Goal: Information Seeking & Learning: Compare options

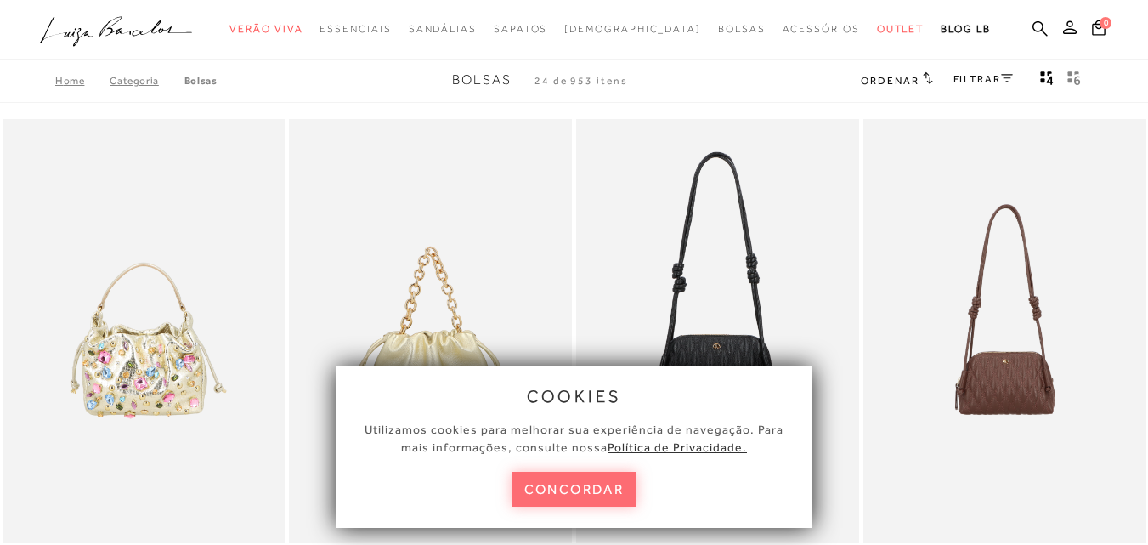
click at [595, 484] on button "concordar" at bounding box center [574, 488] width 126 height 35
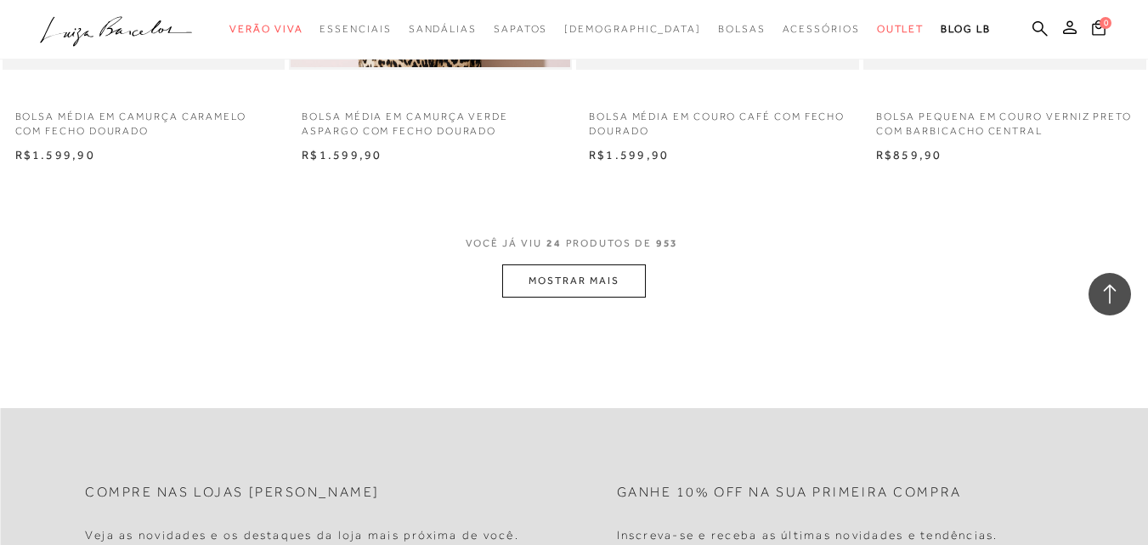
scroll to position [3143, 0]
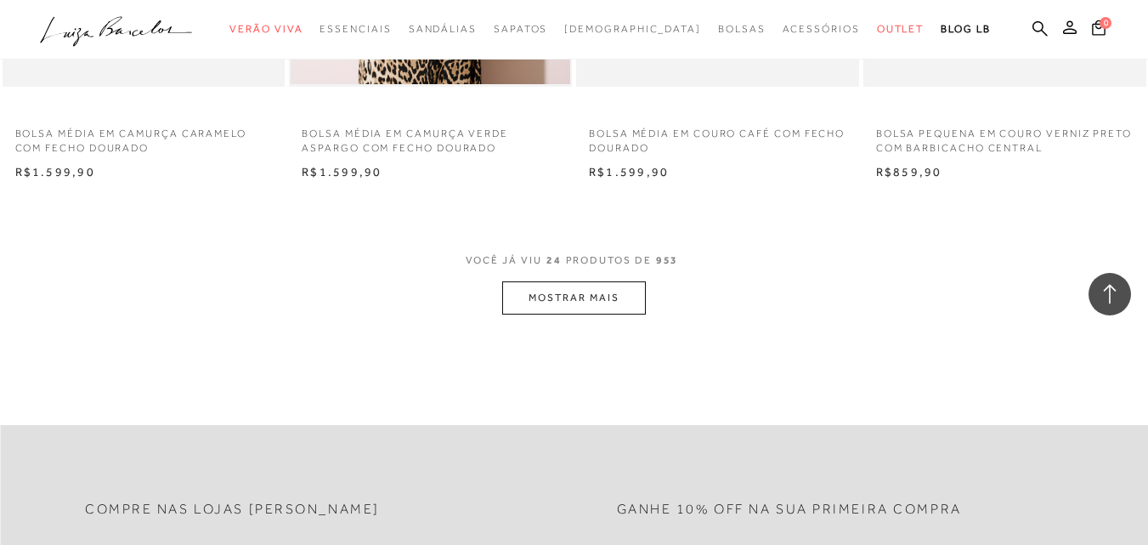
click at [646, 302] on div "VOCÊ JÁ VIU 24 PRODUTOS DE 953 MOSTRAR MAIS" at bounding box center [574, 283] width 1148 height 64
click at [640, 301] on button "MOSTRAR MAIS" at bounding box center [573, 297] width 143 height 33
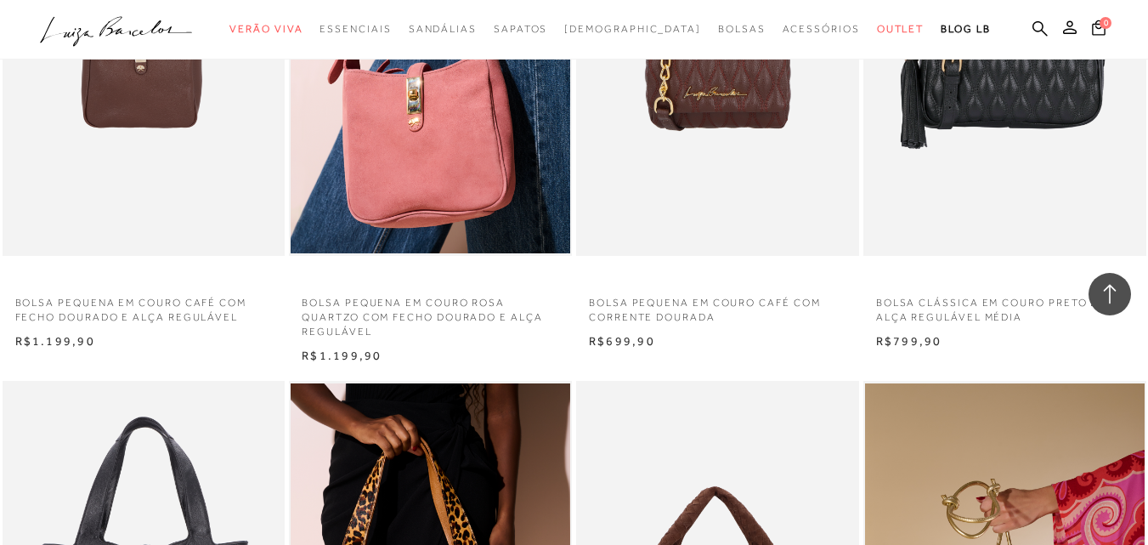
scroll to position [3313, 0]
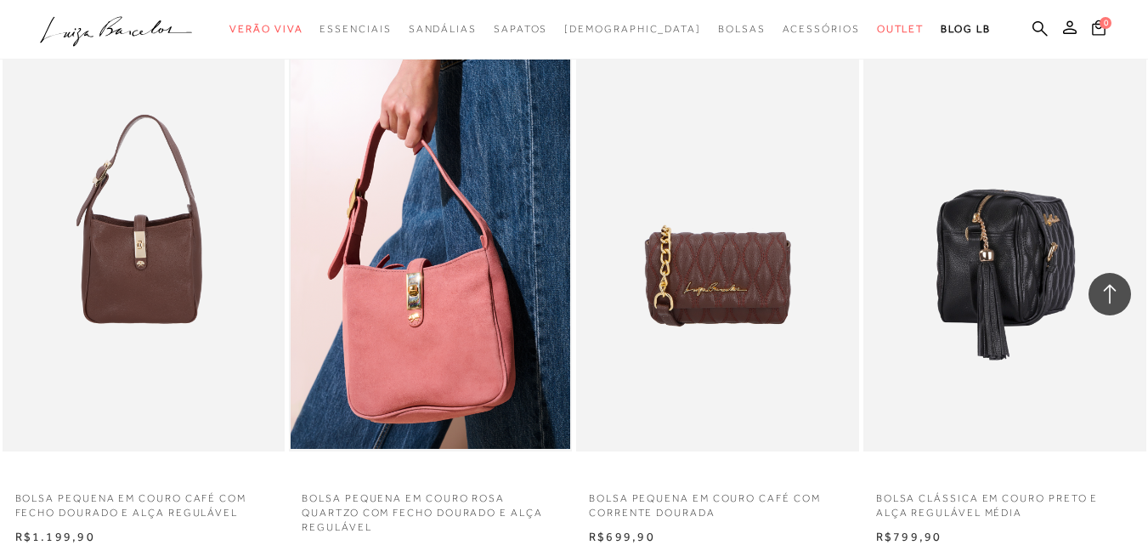
click at [1009, 327] on img at bounding box center [1005, 239] width 281 height 424
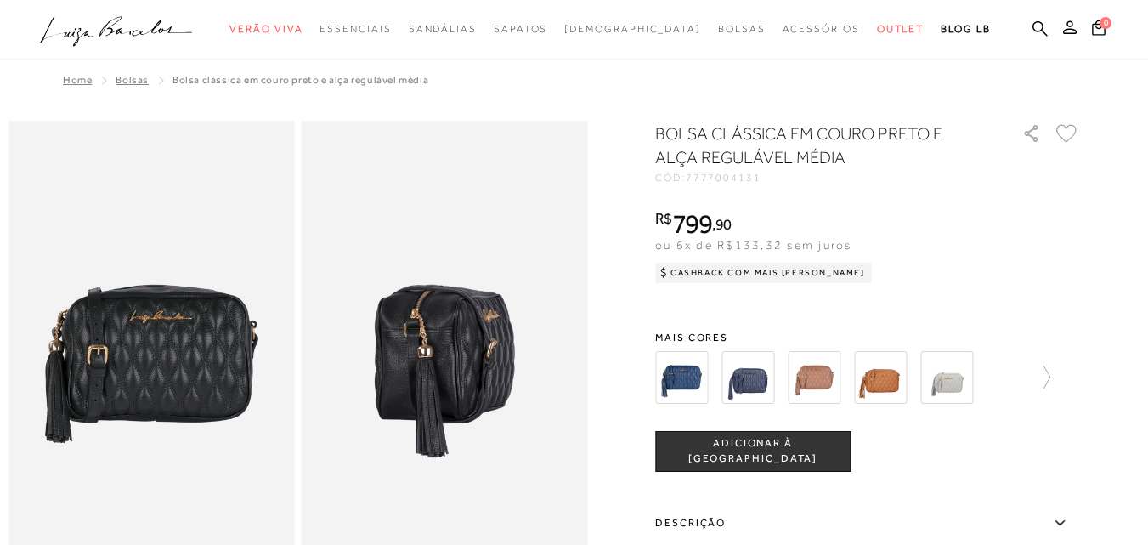
click at [714, 380] on div at bounding box center [832, 377] width 365 height 63
click at [704, 380] on img at bounding box center [681, 377] width 53 height 53
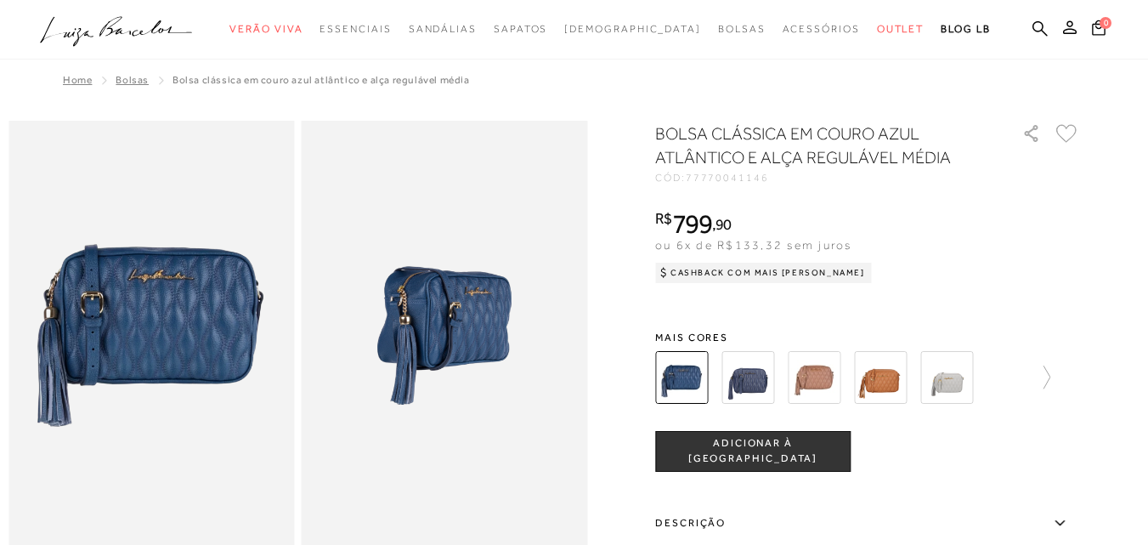
click at [746, 386] on img at bounding box center [747, 377] width 53 height 53
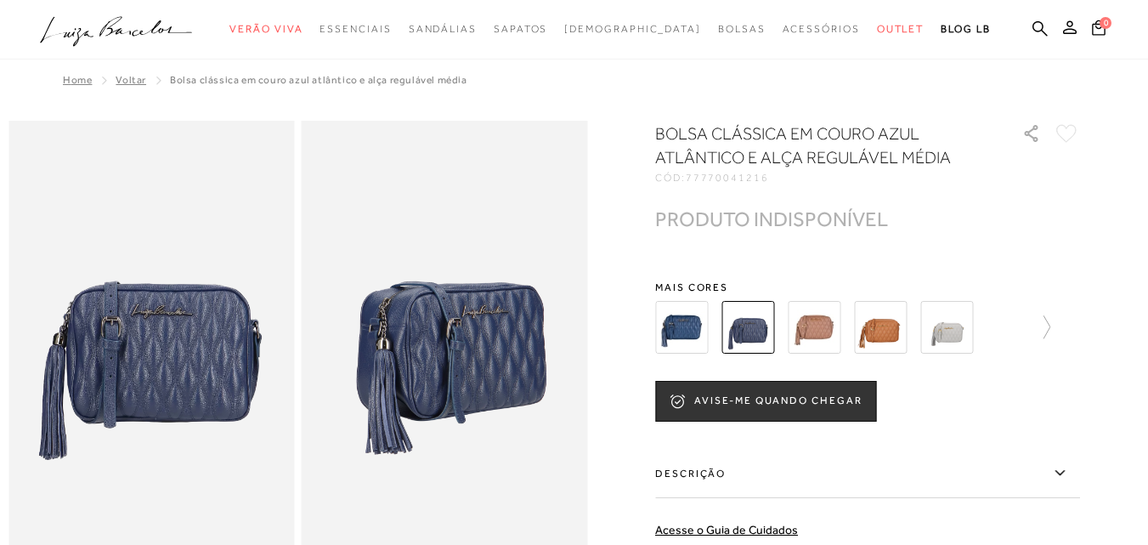
click at [960, 320] on img at bounding box center [946, 327] width 53 height 53
